Goal: Task Accomplishment & Management: Manage account settings

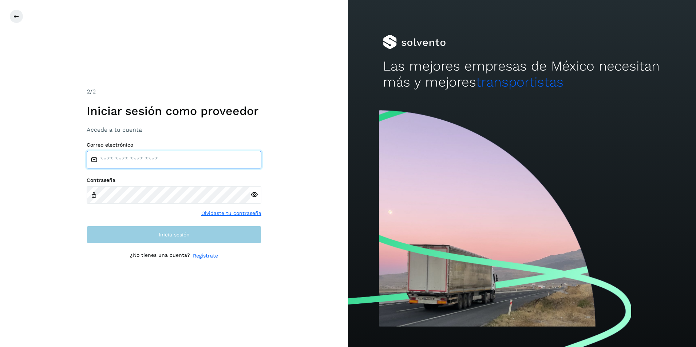
type input "**********"
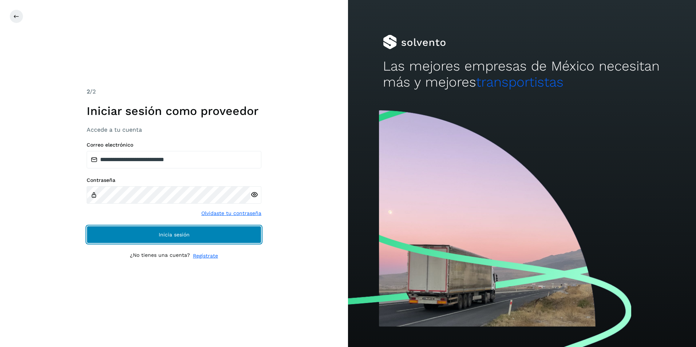
click at [140, 235] on button "Inicia sesión" at bounding box center [174, 234] width 175 height 17
click at [198, 236] on button "Inicia sesión" at bounding box center [174, 234] width 175 height 17
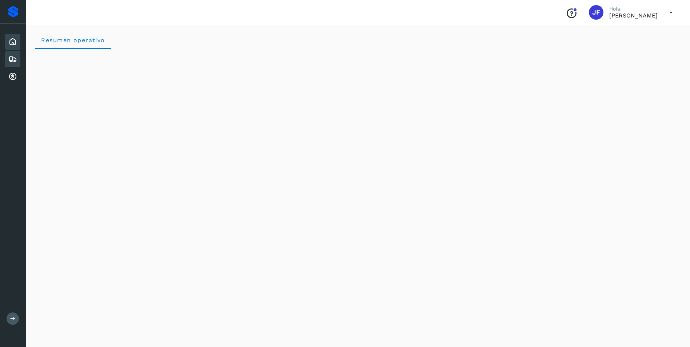
click at [14, 55] on icon at bounding box center [12, 59] width 9 height 9
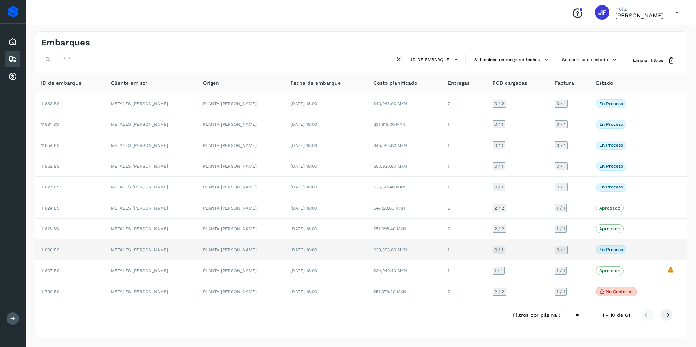
click at [641, 248] on div "En proceso Verifica el estado de la factura o entregas asociadas a este embarque" at bounding box center [624, 249] width 59 height 9
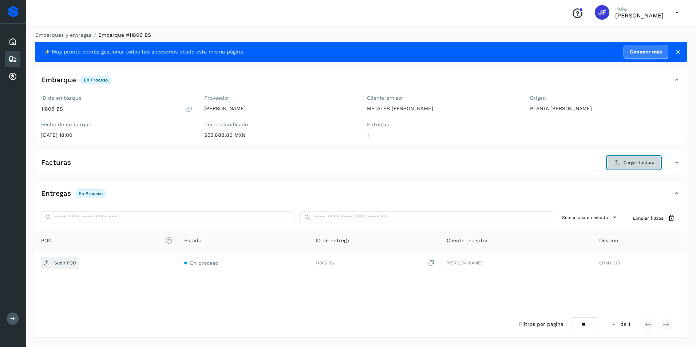
click at [622, 160] on button "Cargar factura" at bounding box center [633, 162] width 53 height 13
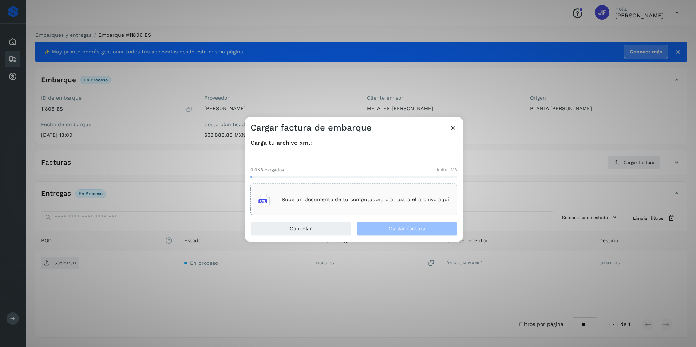
click at [331, 207] on div "Sube un documento de tu computadora o arrastra el archivo aquí" at bounding box center [353, 200] width 191 height 20
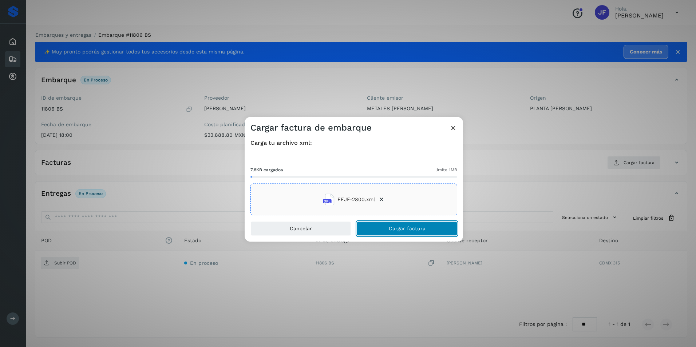
click at [431, 235] on button "Cargar factura" at bounding box center [406, 229] width 100 height 15
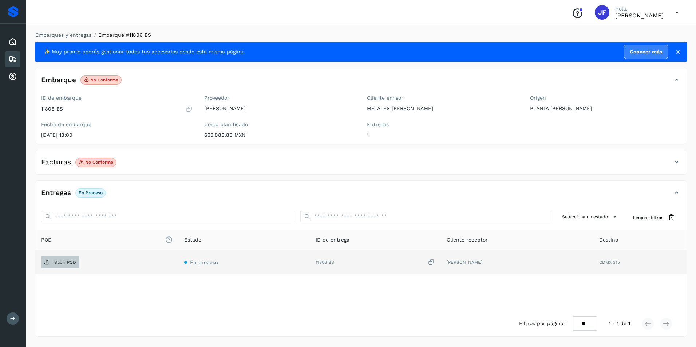
click at [62, 262] on p "Subir POD" at bounding box center [65, 262] width 22 height 5
click at [15, 60] on icon at bounding box center [12, 59] width 9 height 9
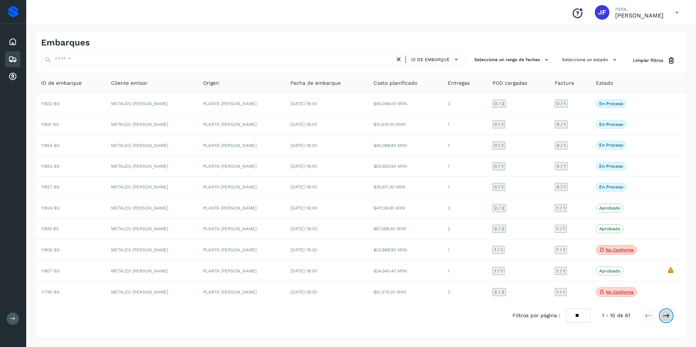
click at [667, 316] on icon at bounding box center [665, 315] width 7 height 7
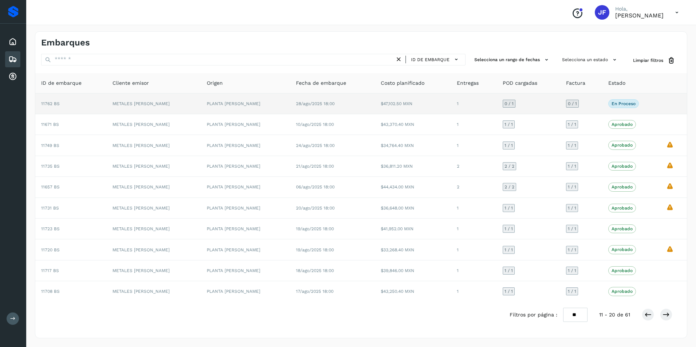
click at [657, 103] on td "En proceso Verifica el estado de la factura o entregas asociadas a este embarque" at bounding box center [631, 103] width 58 height 21
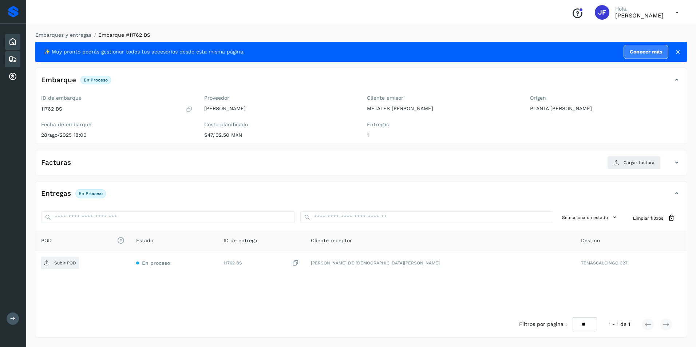
click at [16, 44] on icon at bounding box center [12, 41] width 9 height 9
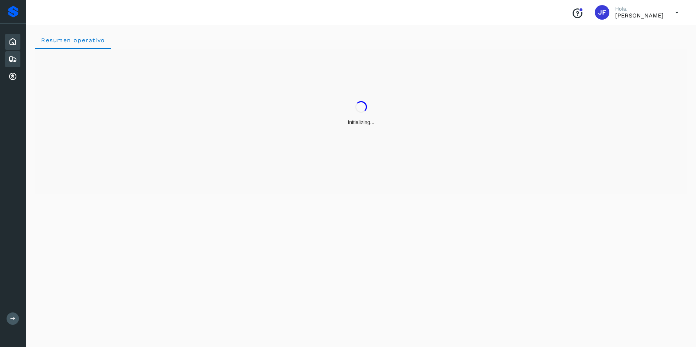
click at [12, 58] on icon at bounding box center [12, 59] width 9 height 9
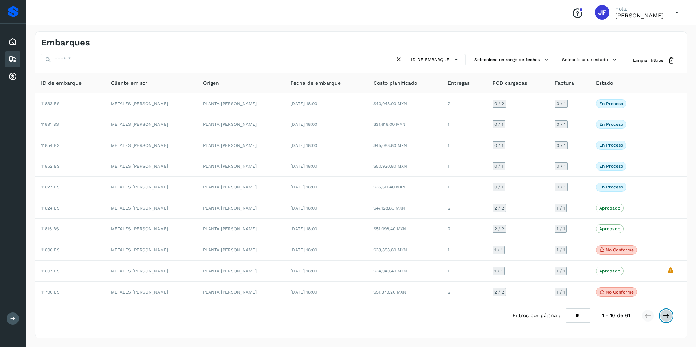
click at [665, 315] on icon at bounding box center [665, 315] width 7 height 7
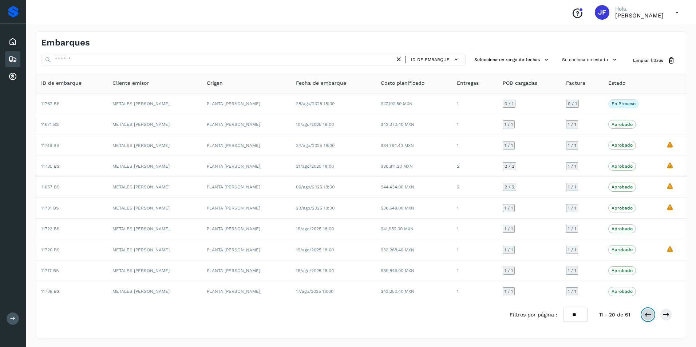
click at [648, 316] on icon at bounding box center [647, 314] width 7 height 7
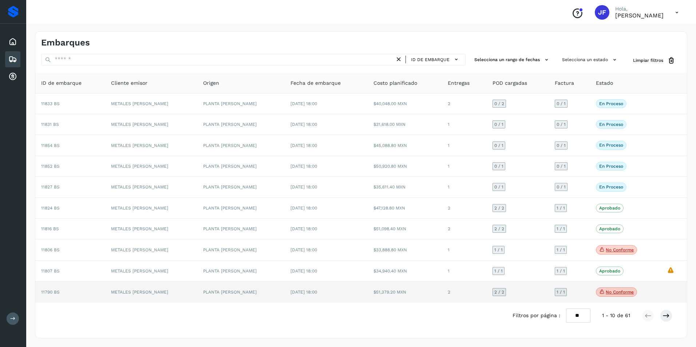
click at [661, 292] on td at bounding box center [674, 292] width 26 height 21
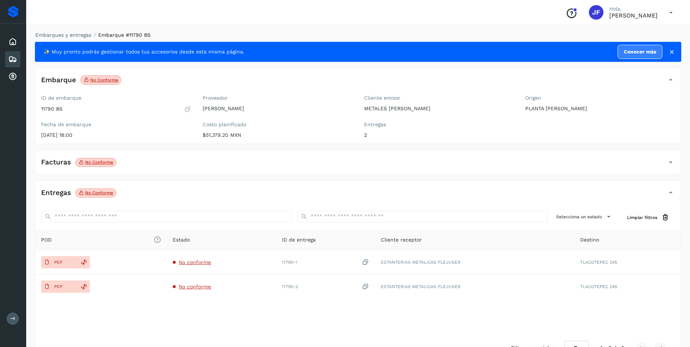
click at [669, 162] on icon at bounding box center [670, 162] width 9 height 9
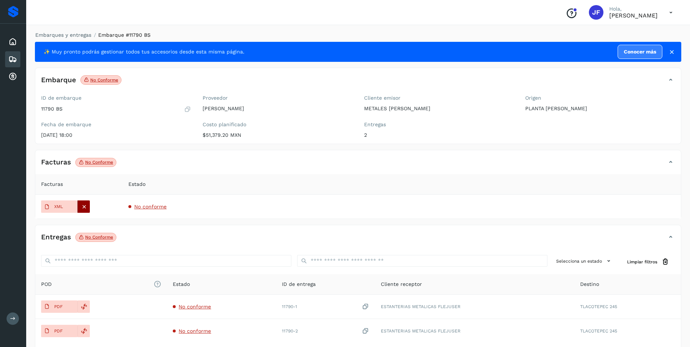
click at [86, 207] on icon at bounding box center [84, 206] width 7 height 7
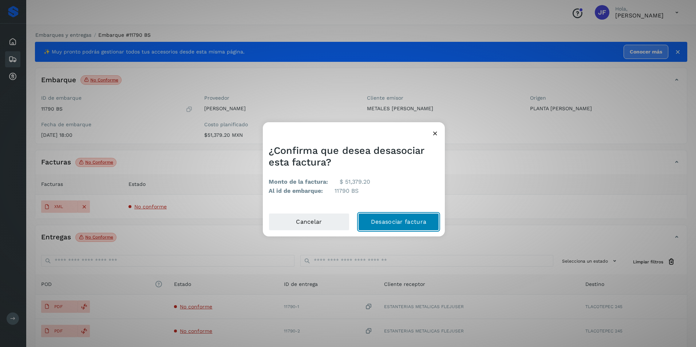
click at [382, 220] on button "Desasociar factura" at bounding box center [398, 221] width 81 height 17
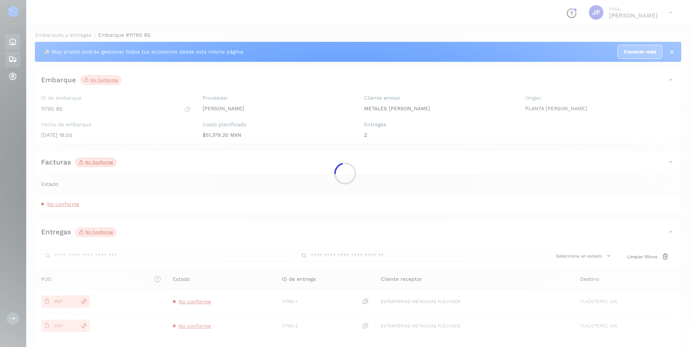
click at [12, 42] on div at bounding box center [345, 173] width 690 height 347
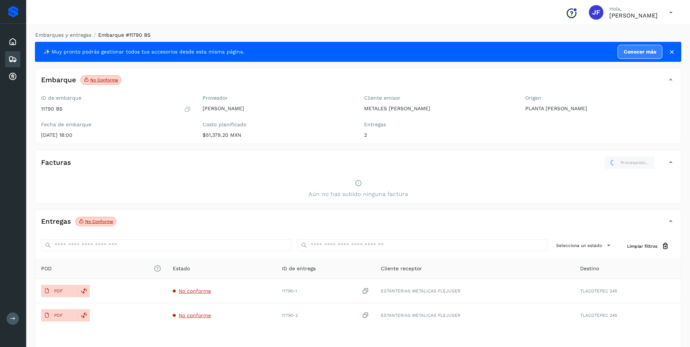
click at [15, 64] on div "Embarques" at bounding box center [12, 59] width 15 height 16
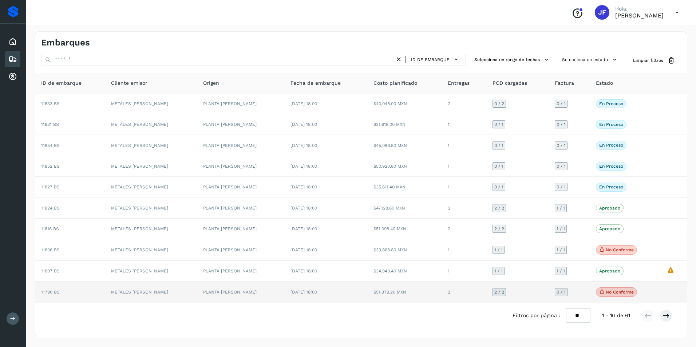
click at [652, 294] on div "No conforme Verifica el estado de la factura o entregas asociadas a este embarq…" at bounding box center [624, 291] width 59 height 9
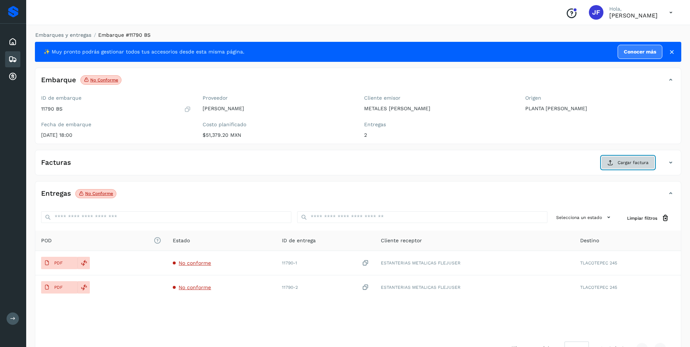
click at [638, 162] on span "Cargar factura" at bounding box center [633, 162] width 31 height 7
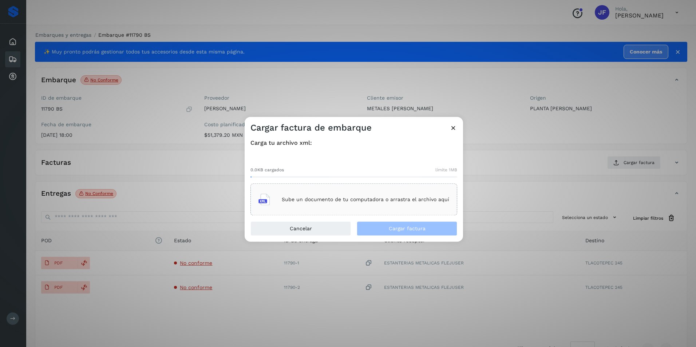
click at [290, 200] on p "Sube un documento de tu computadora o arrastra el archivo aquí" at bounding box center [365, 199] width 167 height 6
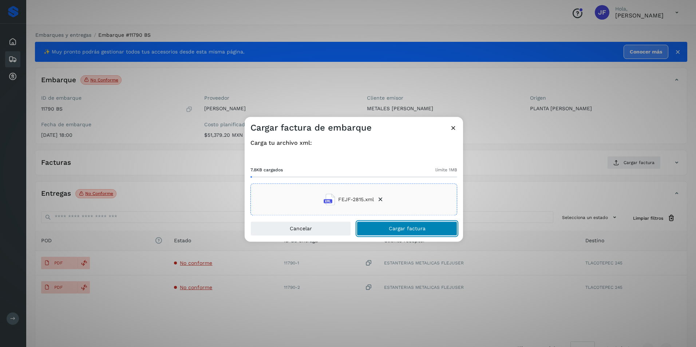
click at [428, 230] on button "Cargar factura" at bounding box center [406, 229] width 100 height 15
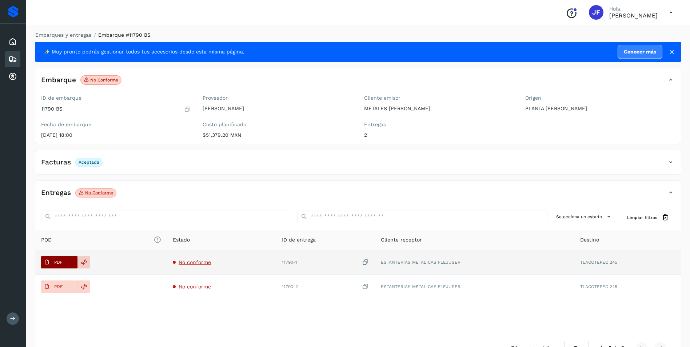
click at [65, 262] on button "PDF" at bounding box center [59, 262] width 36 height 12
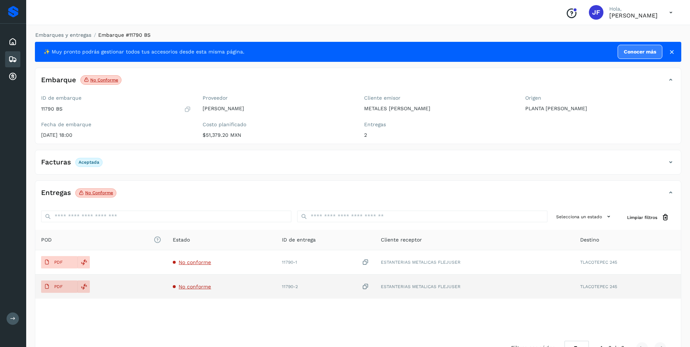
drag, startPoint x: 61, startPoint y: 263, endPoint x: 108, endPoint y: 284, distance: 51.5
click at [108, 284] on div "PDF" at bounding box center [101, 286] width 120 height 12
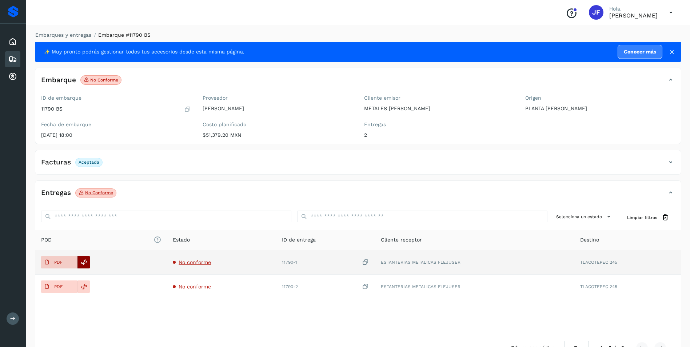
click at [81, 262] on icon at bounding box center [84, 262] width 7 height 7
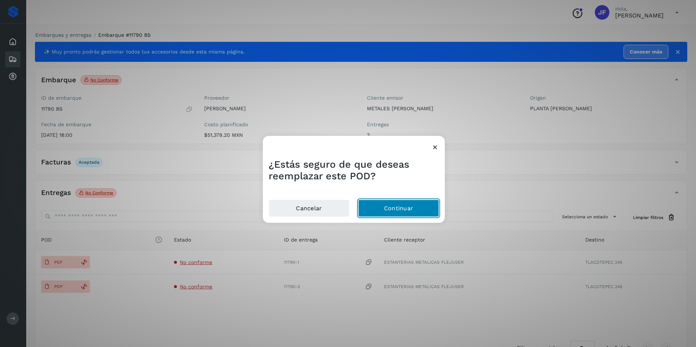
click at [387, 208] on button "Continuar" at bounding box center [398, 207] width 81 height 17
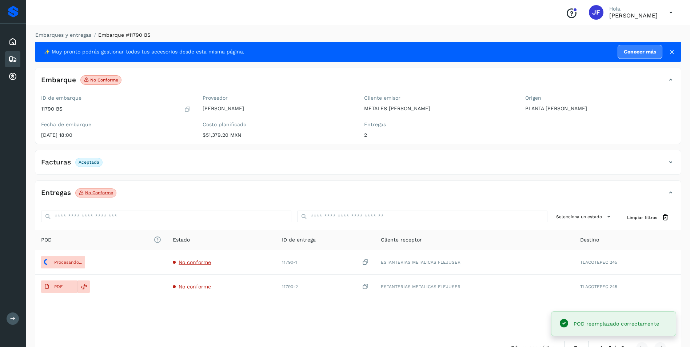
drag, startPoint x: 64, startPoint y: 288, endPoint x: 65, endPoint y: 308, distance: 20.8
click at [65, 308] on div "POD El tamaño máximo de archivo es de 20 Mb. Estado ID de entrega Cliente recep…" at bounding box center [358, 282] width 646 height 105
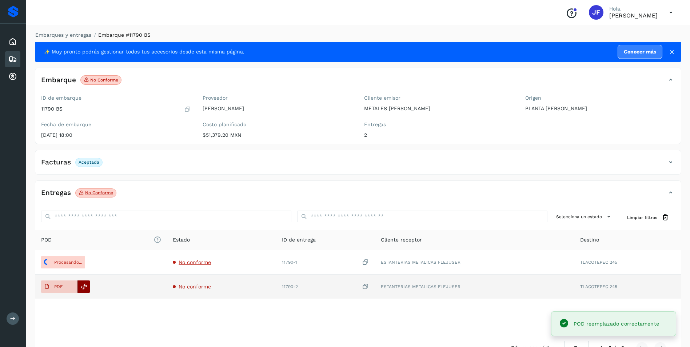
click at [87, 287] on div at bounding box center [83, 286] width 12 height 12
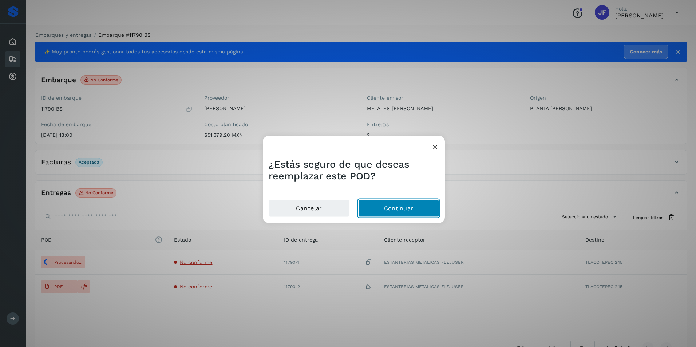
click at [400, 210] on button "Continuar" at bounding box center [398, 207] width 81 height 17
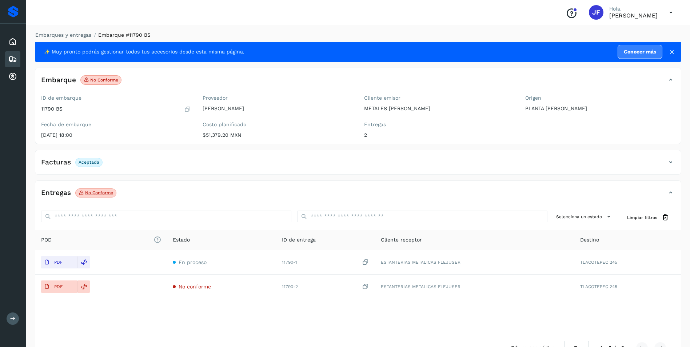
click at [135, 320] on div "POD El tamaño máximo de archivo es de 20 Mb. Estado ID de entrega Cliente recep…" at bounding box center [358, 282] width 646 height 105
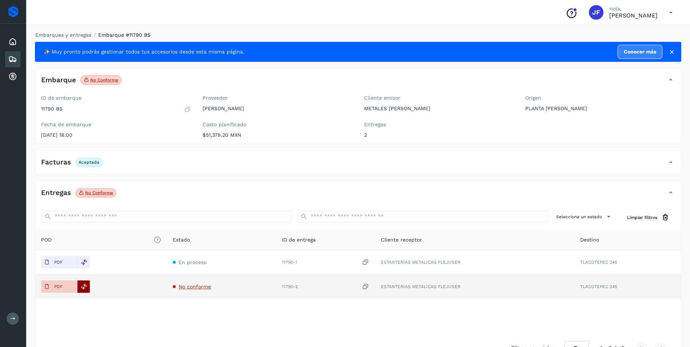
click at [84, 289] on icon at bounding box center [84, 286] width 7 height 7
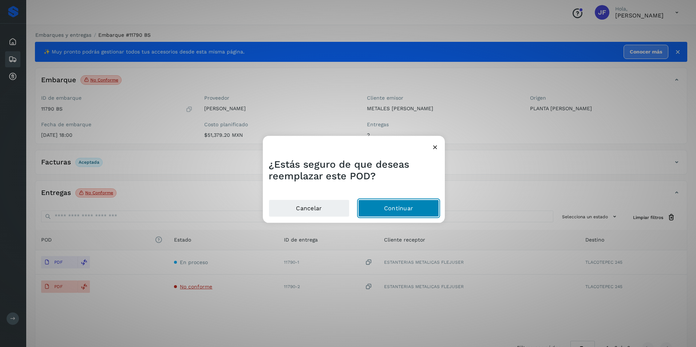
click at [403, 213] on button "Continuar" at bounding box center [398, 207] width 81 height 17
